Goal: Find specific page/section: Find specific page/section

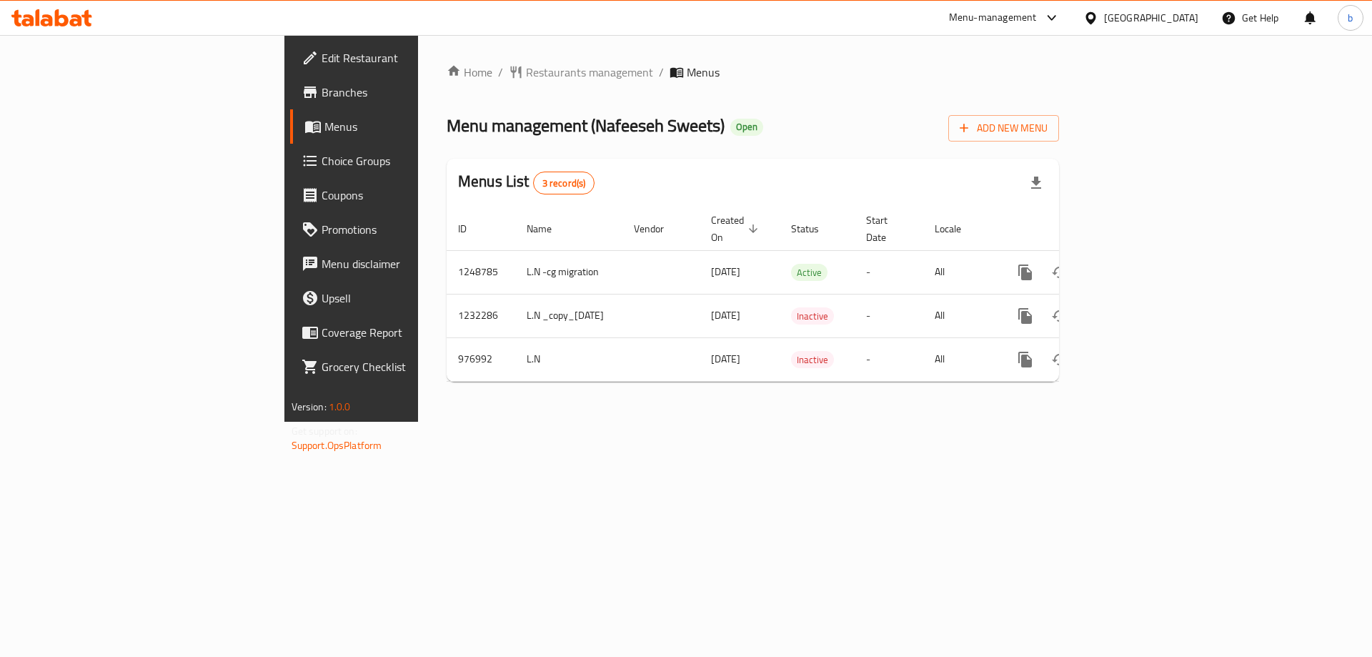
click at [68, 14] on icon at bounding box center [51, 17] width 81 height 17
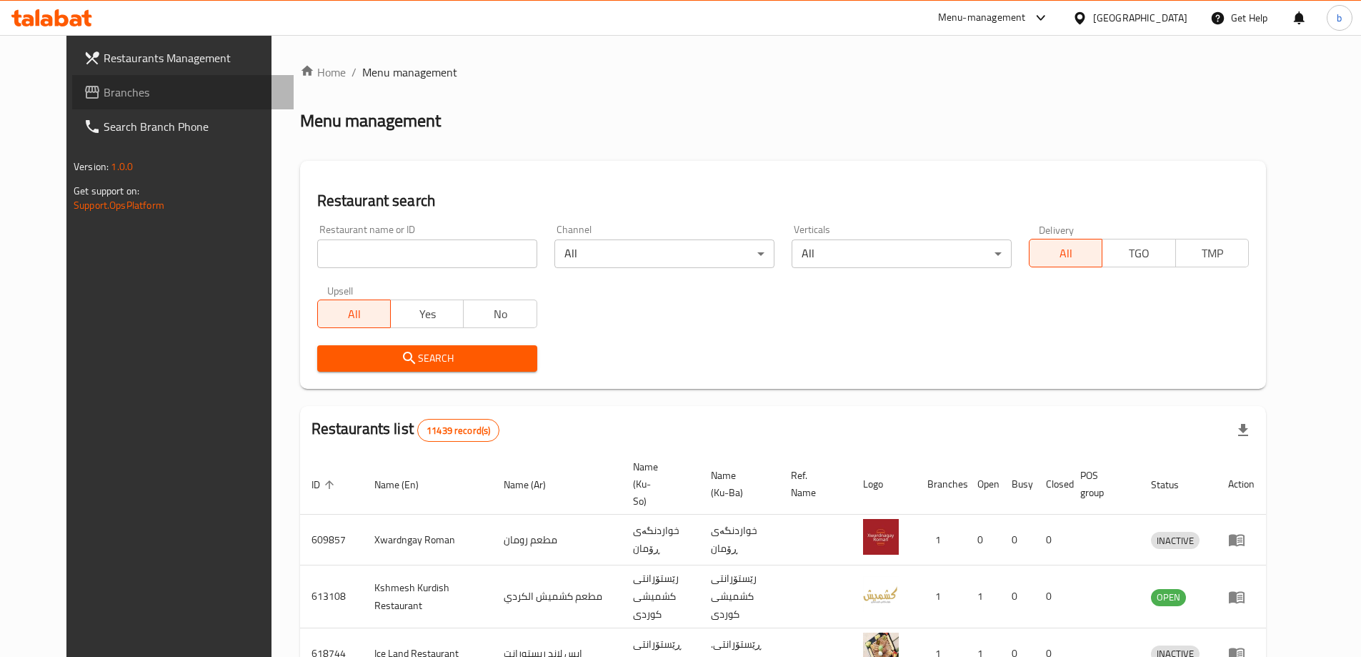
click at [104, 99] on span "Branches" at bounding box center [193, 92] width 179 height 17
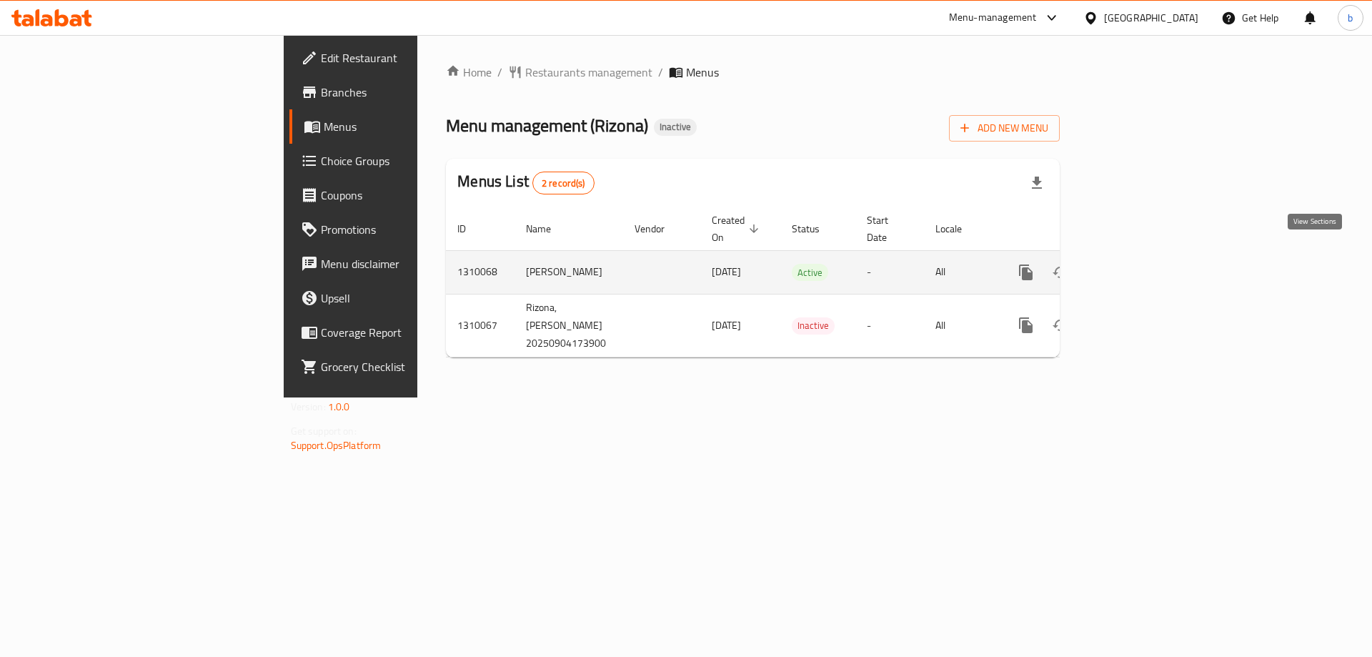
click at [1146, 260] on link "enhanced table" at bounding box center [1129, 272] width 34 height 34
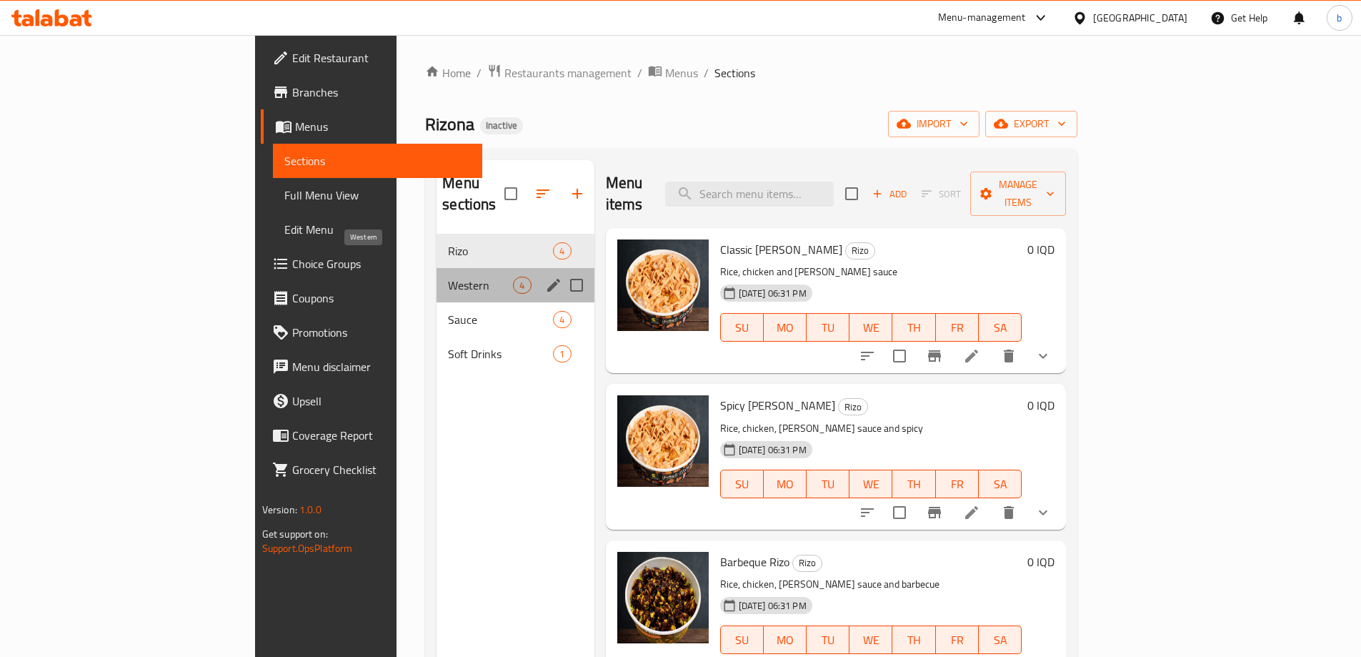
click at [448, 277] on span "Western" at bounding box center [480, 285] width 65 height 17
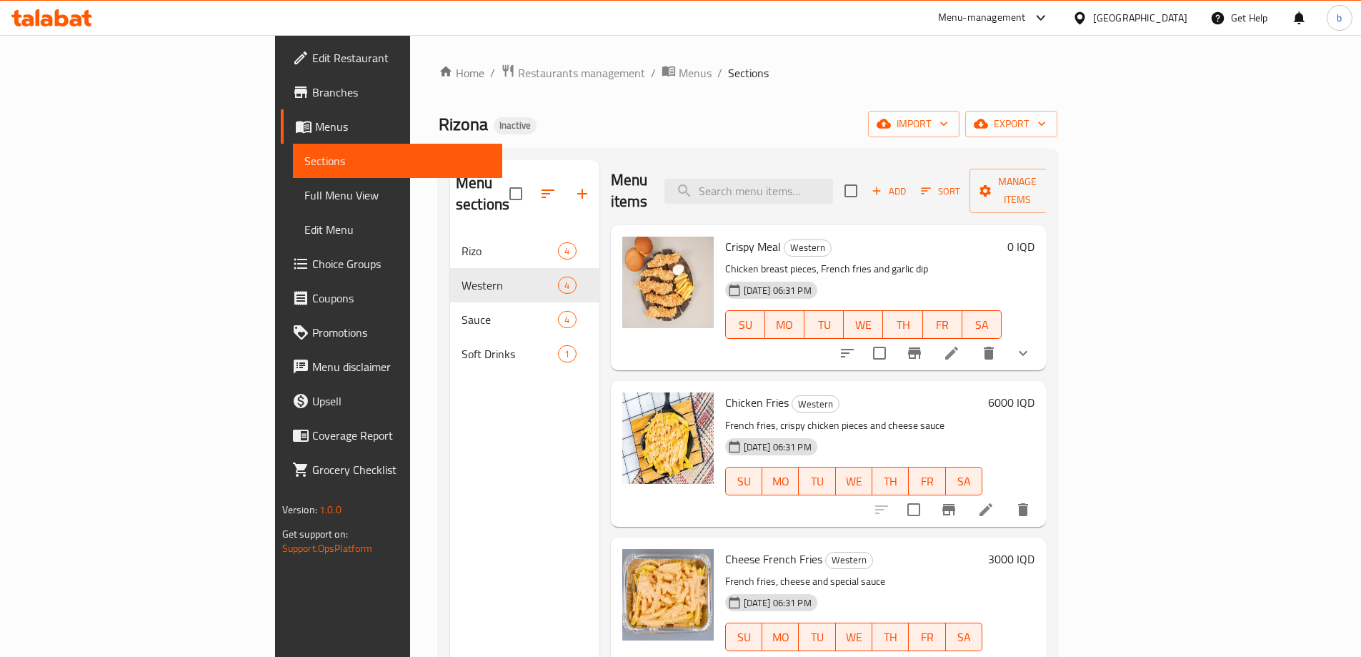
scroll to position [4, 0]
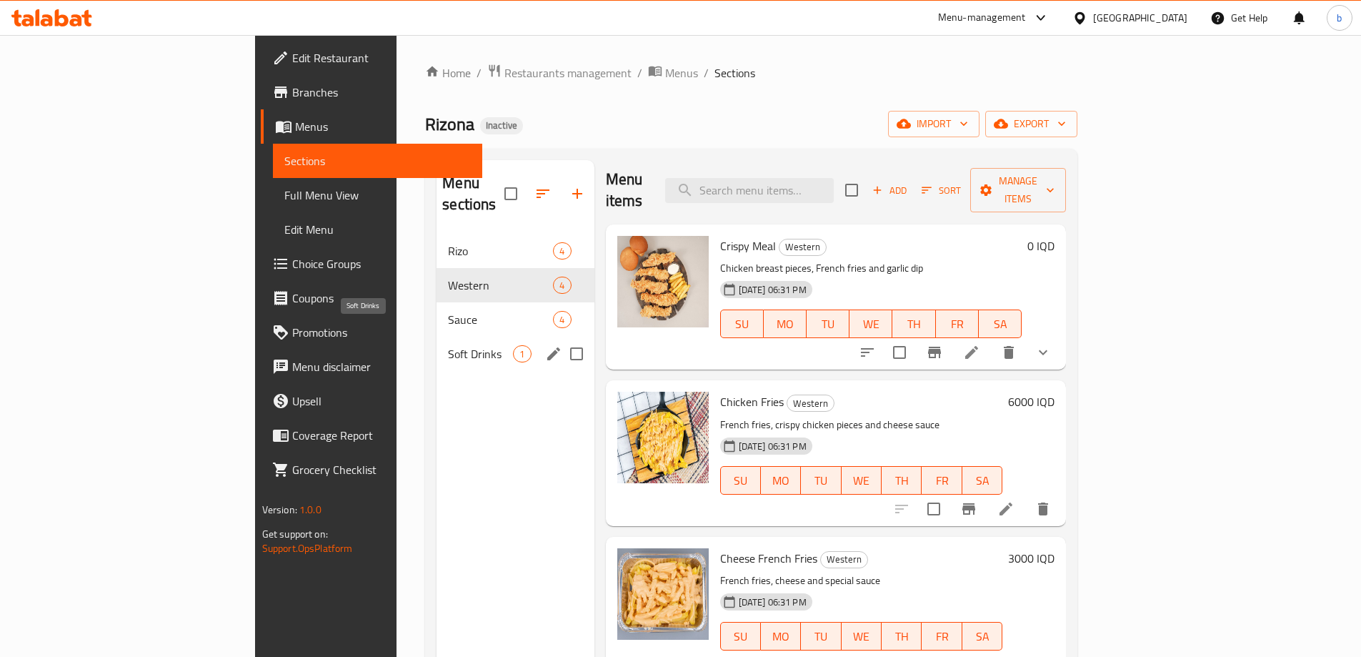
click at [448, 345] on span "Soft Drinks" at bounding box center [480, 353] width 65 height 17
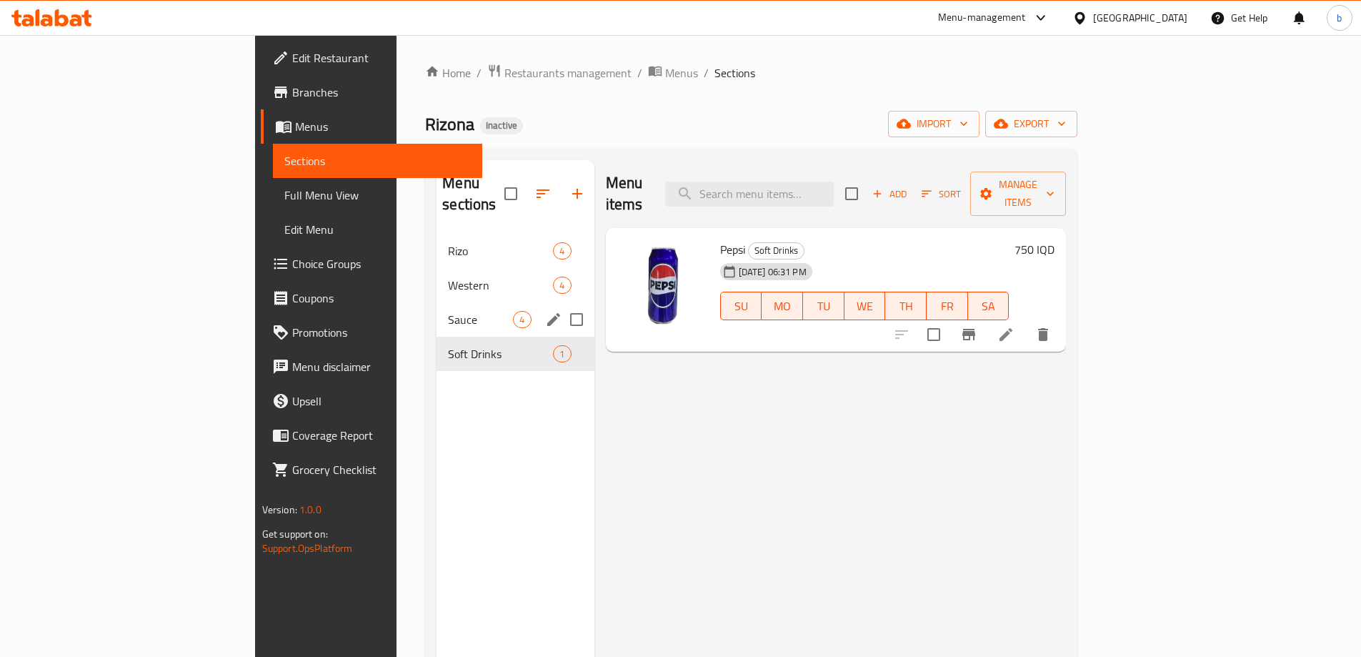
click at [437, 308] on div "Sauce 4" at bounding box center [515, 319] width 157 height 34
